Goal: Find contact information: Find contact information

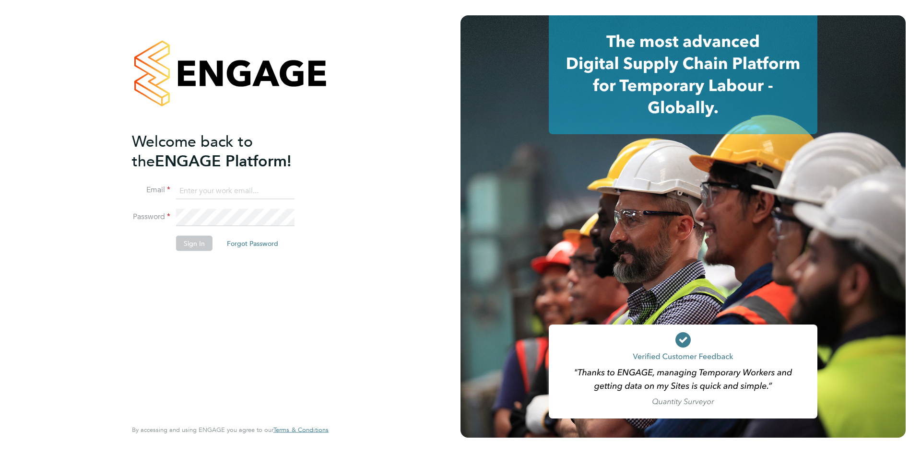
type input "arek.roziewicz@mclarenresourcing.co.uk"
click at [203, 238] on button "Sign In" at bounding box center [194, 243] width 36 height 15
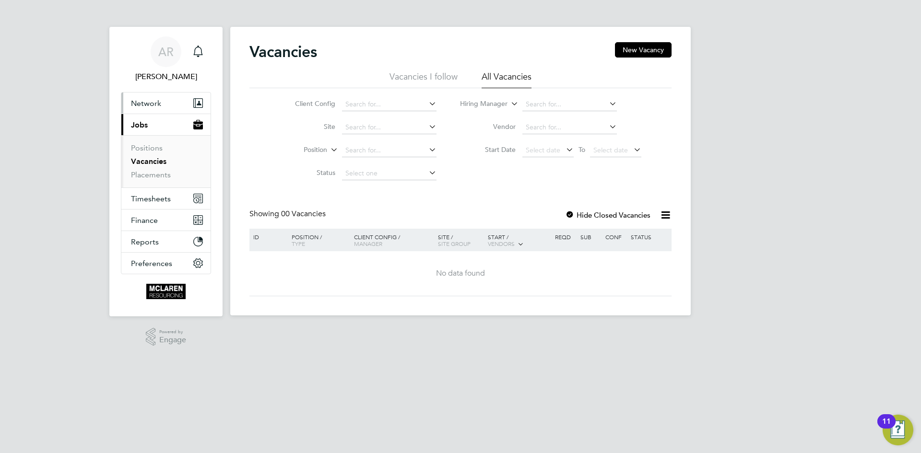
click at [150, 93] on button "Network" at bounding box center [165, 103] width 89 height 21
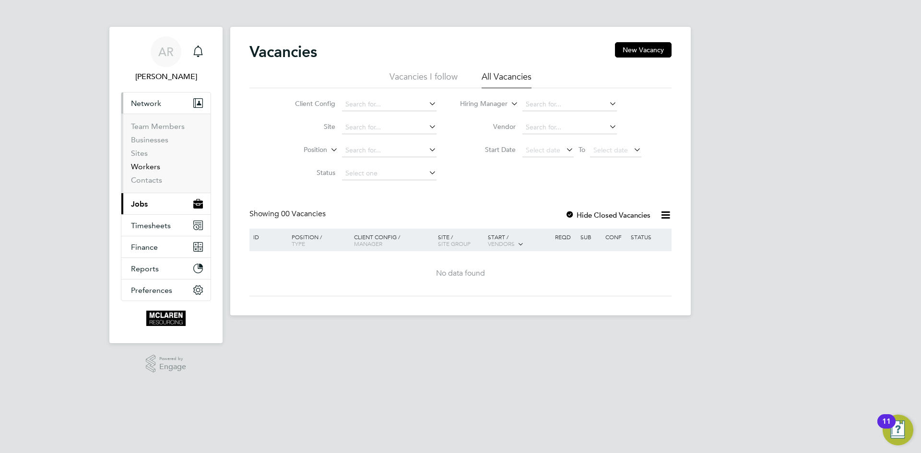
click at [141, 169] on link "Workers" at bounding box center [145, 166] width 29 height 9
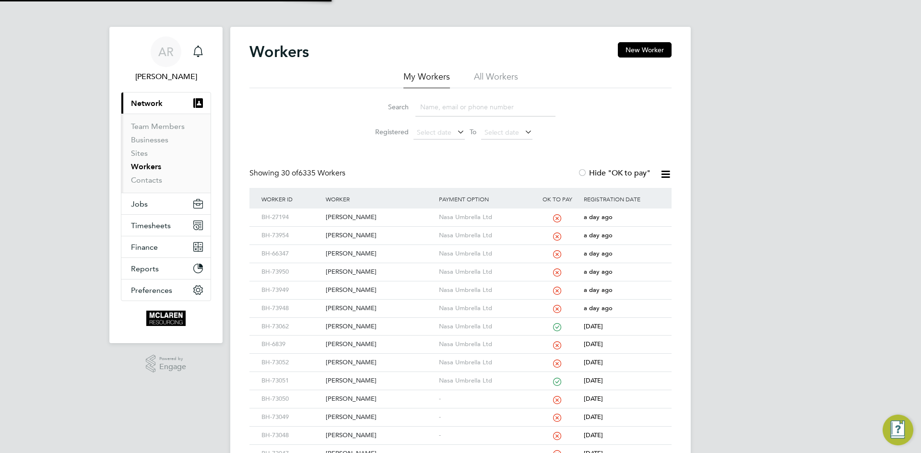
click at [432, 110] on input at bounding box center [485, 107] width 140 height 19
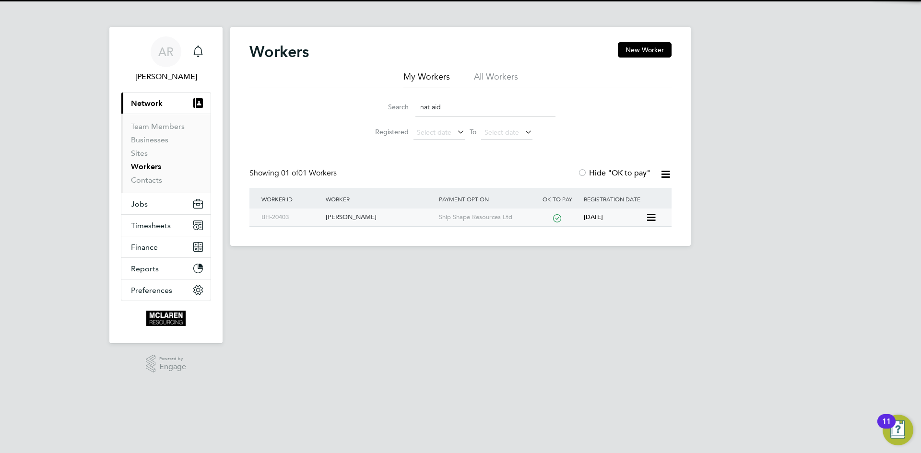
type input "nat aid"
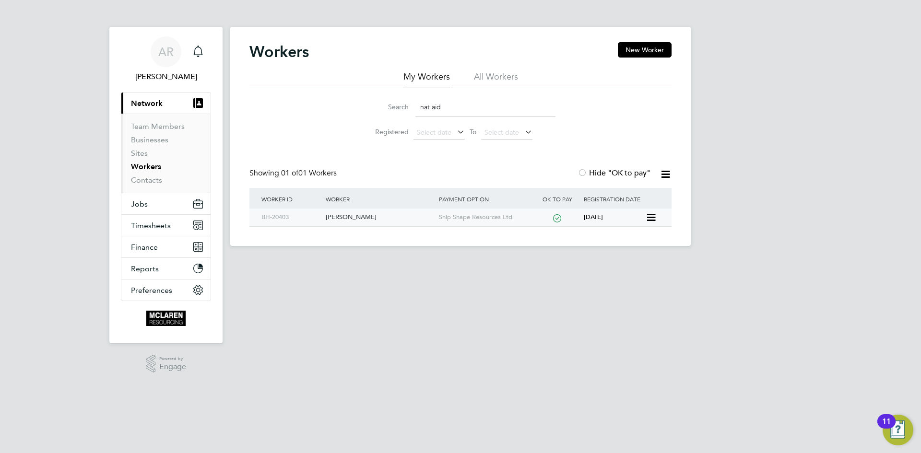
click at [343, 218] on div "[PERSON_NAME]" at bounding box center [379, 218] width 113 height 18
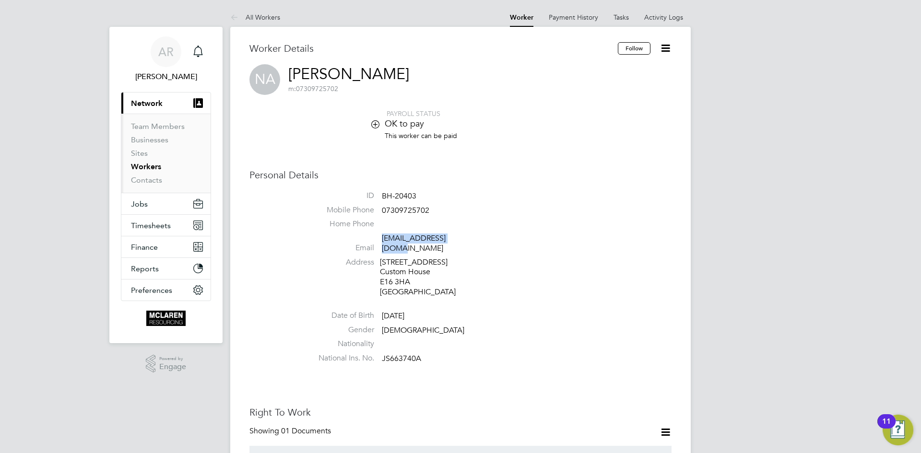
drag, startPoint x: 481, startPoint y: 242, endPoint x: 385, endPoint y: 243, distance: 96.0
click at [384, 243] on li "Email [EMAIL_ADDRESS][DOMAIN_NAME]" at bounding box center [489, 246] width 365 height 24
copy link "[EMAIL_ADDRESS][DOMAIN_NAME]"
